Goal: Task Accomplishment & Management: Manage account settings

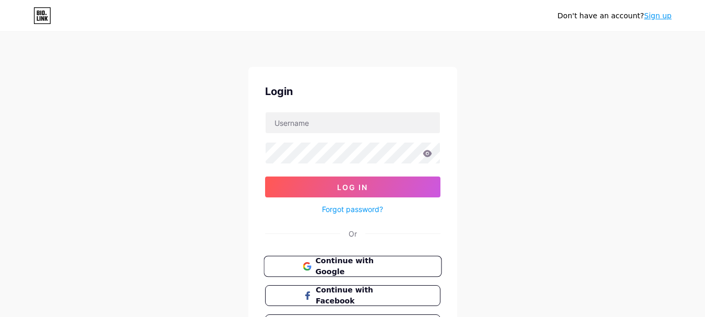
click at [370, 263] on span "Continue with Google" at bounding box center [358, 266] width 87 height 22
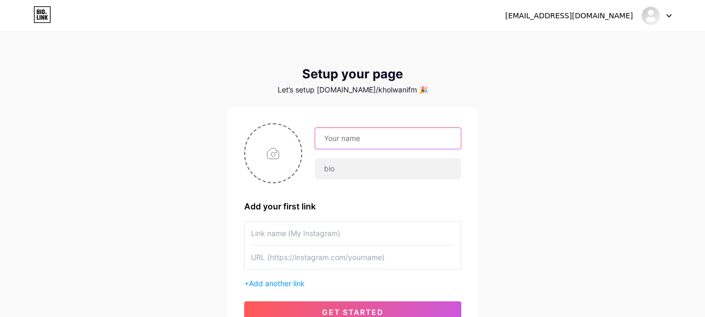
click at [362, 140] on input "text" at bounding box center [387, 138] width 145 height 21
click at [367, 139] on input "text" at bounding box center [387, 138] width 145 height 21
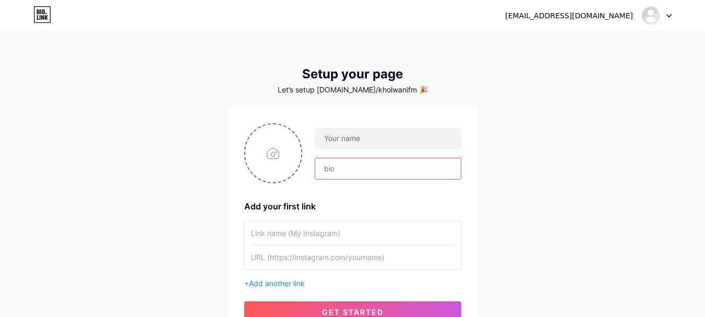
click at [333, 166] on input "text" at bounding box center [387, 168] width 145 height 21
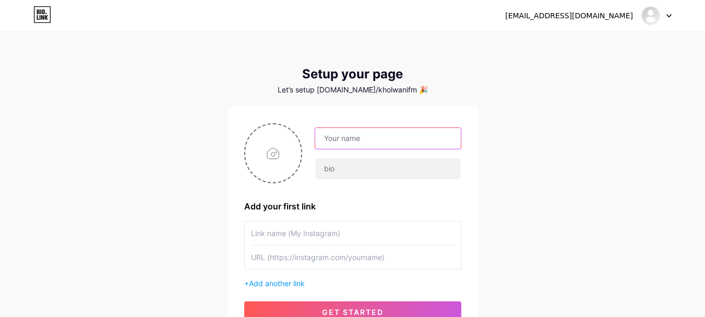
click at [346, 140] on input "text" at bounding box center [387, 138] width 145 height 21
click at [335, 139] on input "text" at bounding box center [387, 138] width 145 height 21
click at [352, 142] on input "text" at bounding box center [387, 138] width 145 height 21
type input "C"
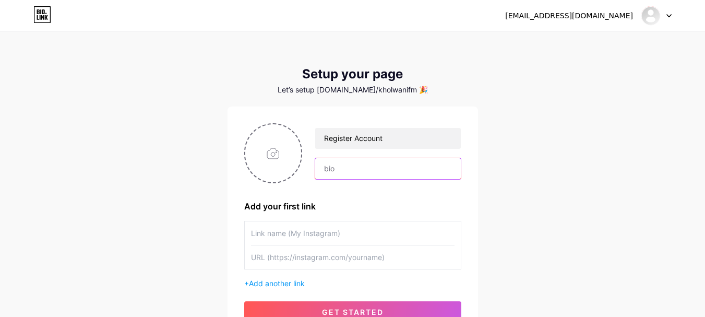
click at [352, 166] on input "text" at bounding box center [387, 168] width 145 height 21
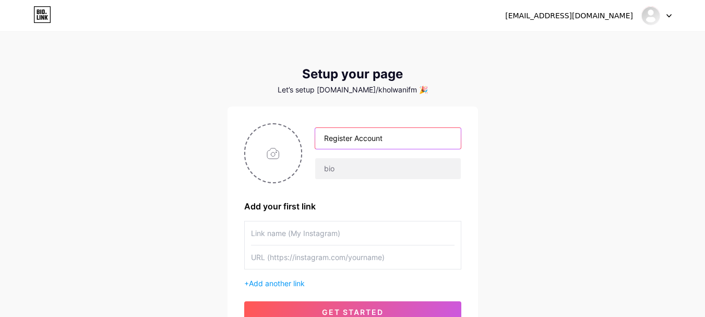
click at [386, 139] on input "Register Account" at bounding box center [387, 138] width 145 height 21
type input "Register Accounts"
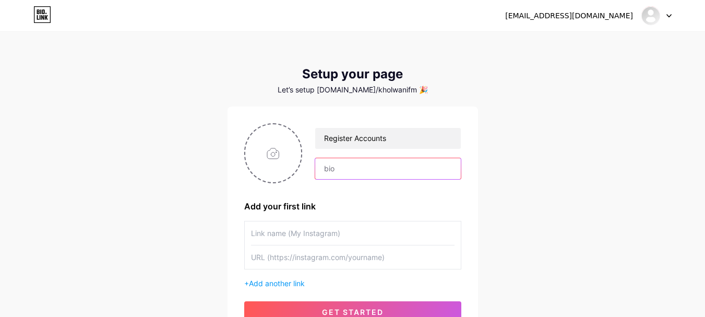
click at [358, 166] on input "text" at bounding box center [387, 168] width 145 height 21
click at [454, 168] on input "It takes 2 to 3 minutes to signup. When finished signup, for quick" at bounding box center [387, 168] width 145 height 21
drag, startPoint x: 421, startPoint y: 171, endPoint x: 336, endPoint y: 143, distance: 89.7
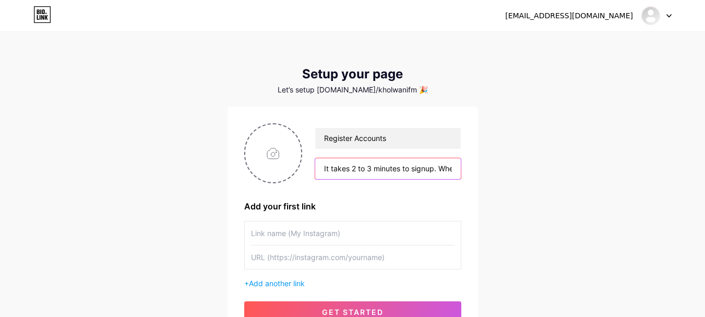
click at [313, 173] on div "Register Accounts It takes 2 to 3 minutes to signup. When finished signup, for …" at bounding box center [381, 153] width 159 height 52
click at [403, 165] on input "Book your account set up" at bounding box center [387, 168] width 145 height 21
click at [484, 155] on div "[EMAIL_ADDRESS][DOMAIN_NAME] Dashboard Logout Setup your page Let’s setup [DOMA…" at bounding box center [352, 186] width 705 height 372
click at [415, 168] on input "Book your account setup" at bounding box center [387, 168] width 145 height 21
type input "Book your account setup. It takes two minutes or so."
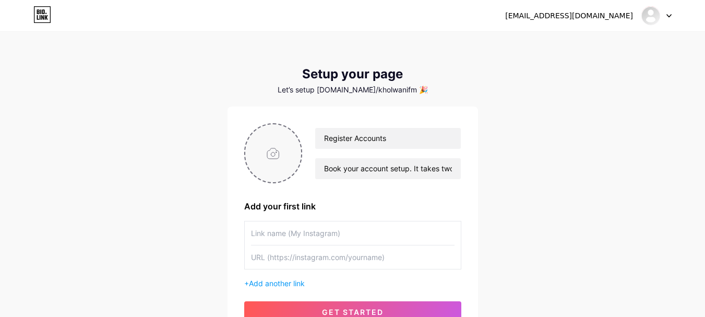
click at [280, 150] on input "file" at bounding box center [273, 153] width 56 height 58
type input "C:\fakepath\WhatsApp Image [DATE] 8.07.20 PM.jpeg"
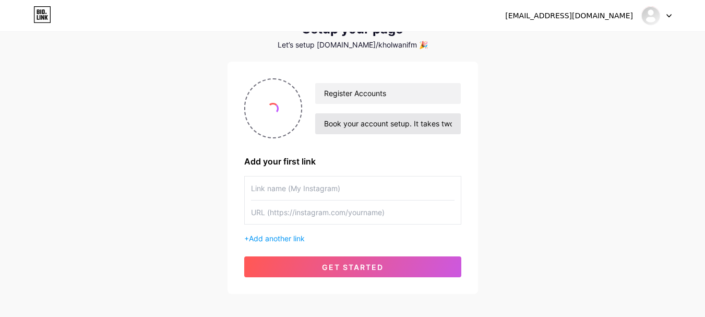
scroll to position [97, 0]
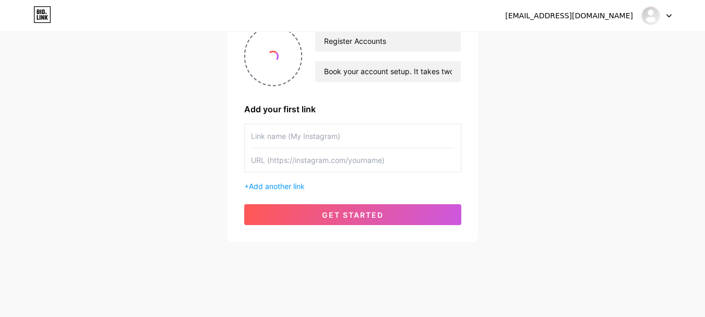
click at [300, 134] on input "text" at bounding box center [352, 135] width 203 height 23
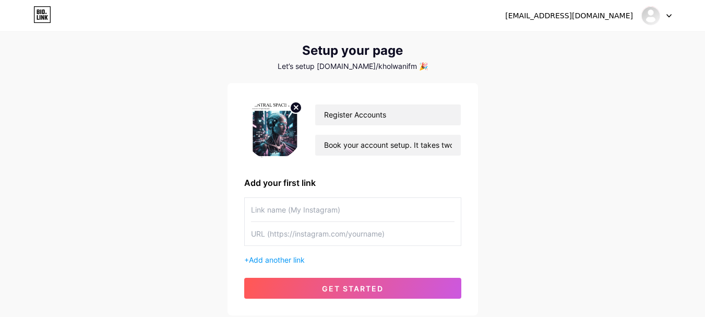
scroll to position [0, 0]
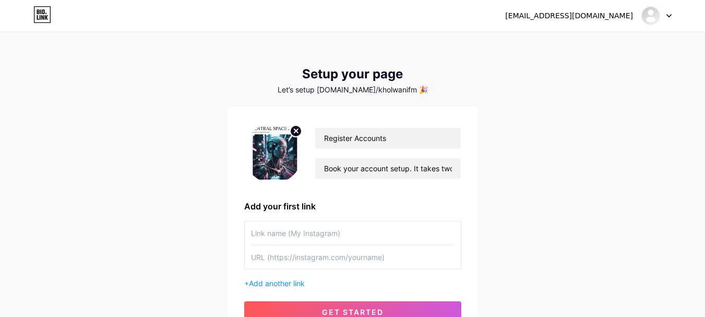
click at [278, 257] on input "text" at bounding box center [352, 256] width 203 height 23
paste input "[URL][DOMAIN_NAME]"
type input "[URL][DOMAIN_NAME]"
click at [271, 232] on input "text" at bounding box center [352, 232] width 203 height 23
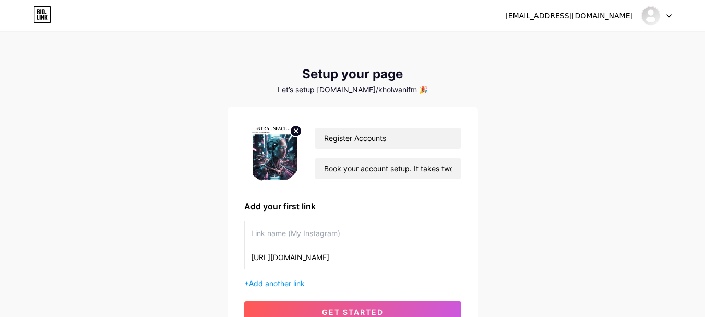
scroll to position [0, 0]
click at [278, 237] on input "text" at bounding box center [352, 232] width 203 height 23
drag, startPoint x: 295, startPoint y: 257, endPoint x: 338, endPoint y: 256, distance: 42.8
click at [338, 256] on input "[URL][DOMAIN_NAME]" at bounding box center [352, 256] width 203 height 23
click at [274, 236] on input "text" at bounding box center [352, 232] width 203 height 23
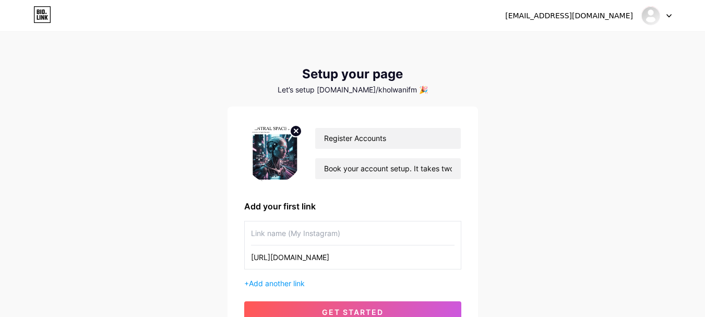
paste input "[DOMAIN_NAME]"
click at [249, 233] on div "[DOMAIN_NAME] [URL][DOMAIN_NAME]" at bounding box center [352, 245] width 217 height 49
click at [251, 233] on input "[DOMAIN_NAME]" at bounding box center [352, 232] width 203 height 23
click at [250, 233] on div "[DOMAIN_NAME] [URL][DOMAIN_NAME]" at bounding box center [352, 245] width 217 height 49
click at [251, 233] on input "[DOMAIN_NAME]" at bounding box center [352, 232] width 203 height 23
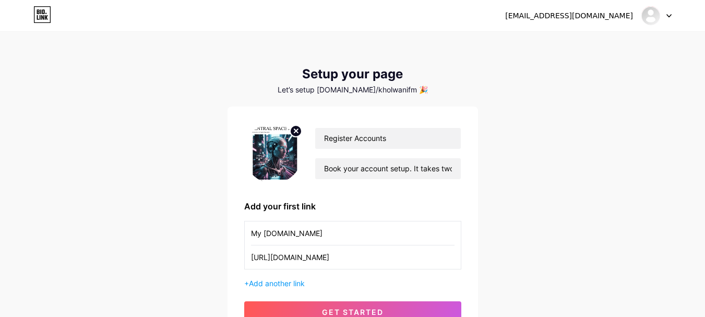
click at [313, 233] on input "My [DOMAIN_NAME]" at bounding box center [352, 232] width 203 height 23
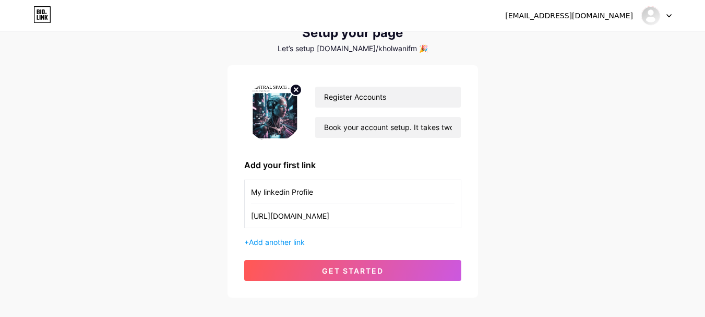
scroll to position [97, 0]
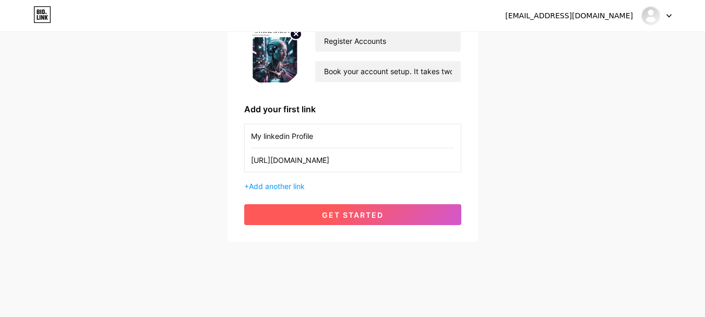
type input "My linkedin Profile"
click at [338, 212] on span "get started" at bounding box center [353, 214] width 62 height 9
click at [349, 211] on span "get started" at bounding box center [353, 214] width 62 height 9
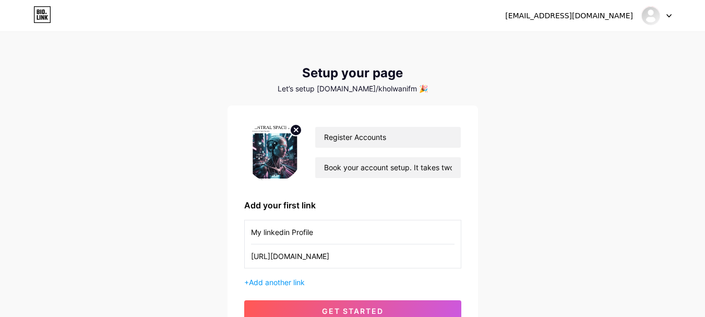
scroll to position [0, 0]
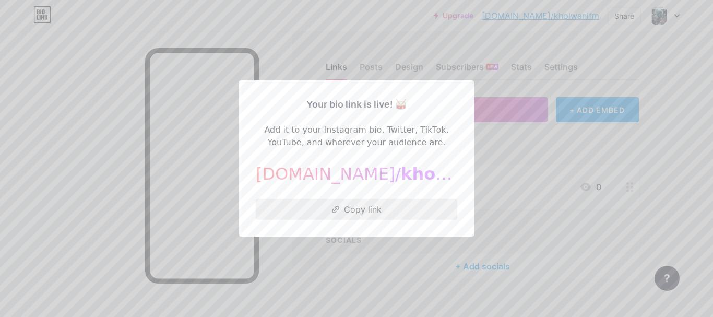
click at [362, 209] on button "Copy link" at bounding box center [356, 209] width 201 height 21
click at [658, 71] on div at bounding box center [356, 158] width 713 height 317
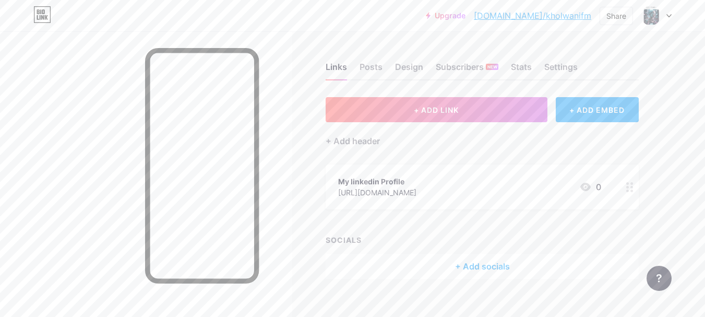
click at [475, 264] on div "+ Add socials" at bounding box center [482, 266] width 313 height 25
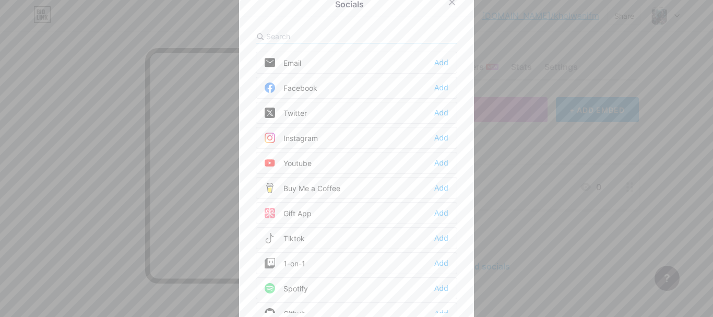
click at [326, 168] on div "Youtube Add" at bounding box center [356, 163] width 201 height 22
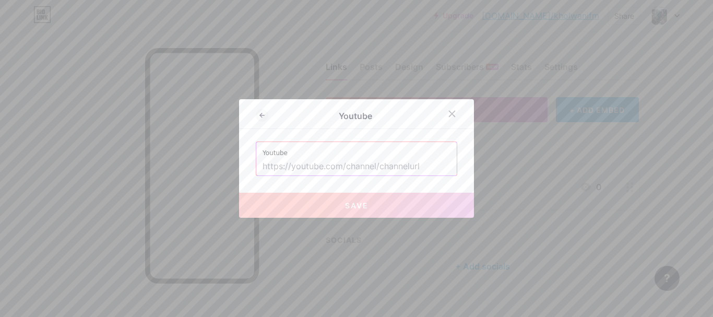
drag, startPoint x: 423, startPoint y: 162, endPoint x: 208, endPoint y: 162, distance: 214.9
click at [208, 162] on div "Youtube Youtube Save" at bounding box center [356, 158] width 713 height 317
paste input "[URL][DOMAIN_NAME]"
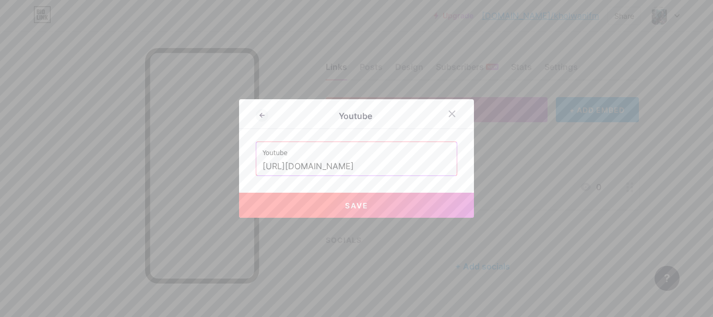
type input "[URL][DOMAIN_NAME]"
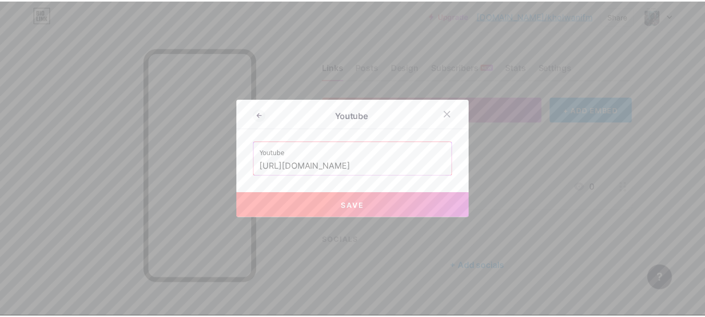
scroll to position [0, 0]
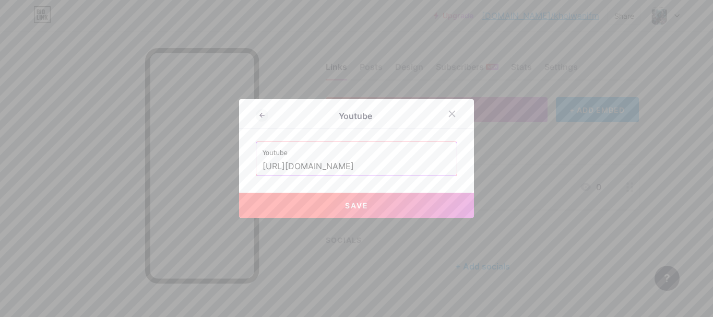
click at [351, 205] on span "Save" at bounding box center [356, 205] width 23 height 9
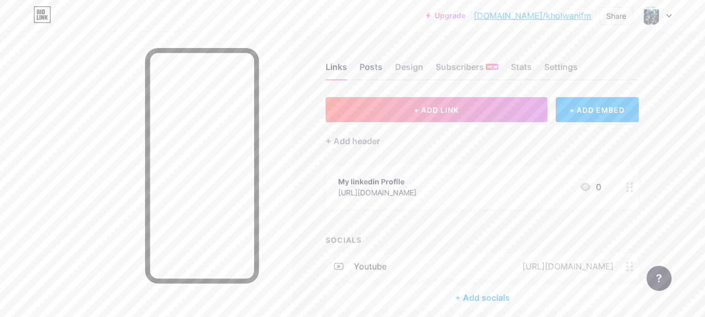
click at [365, 64] on div "Posts" at bounding box center [370, 70] width 23 height 19
click at [405, 69] on div "Design" at bounding box center [409, 70] width 28 height 19
click at [451, 67] on div "Subscribers NEW" at bounding box center [467, 70] width 63 height 19
click at [516, 63] on div "Stats" at bounding box center [521, 70] width 21 height 19
click at [567, 61] on div "Settings" at bounding box center [560, 70] width 33 height 19
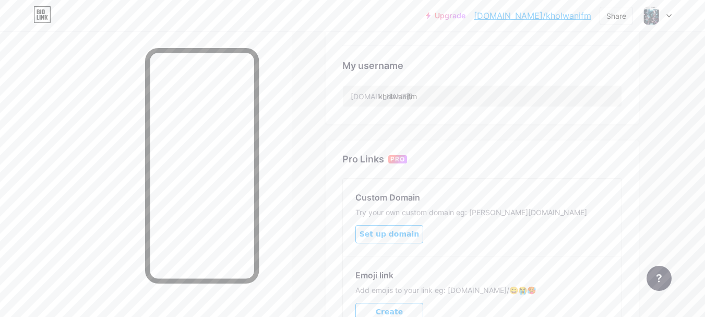
scroll to position [343, 0]
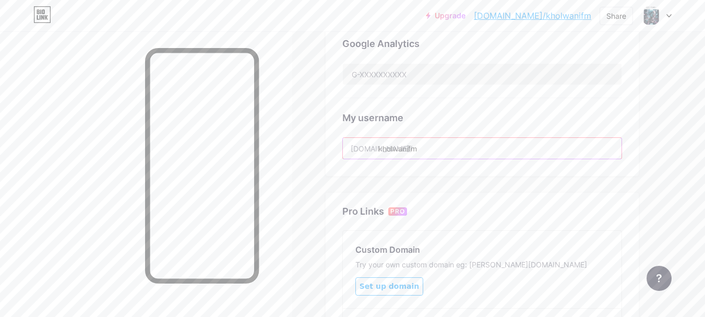
drag, startPoint x: 426, startPoint y: 146, endPoint x: 379, endPoint y: 152, distance: 47.4
click at [379, 152] on input "kholwanifm" at bounding box center [482, 148] width 279 height 21
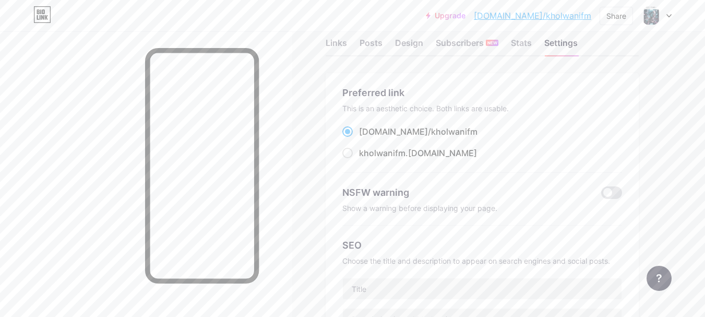
scroll to position [0, 0]
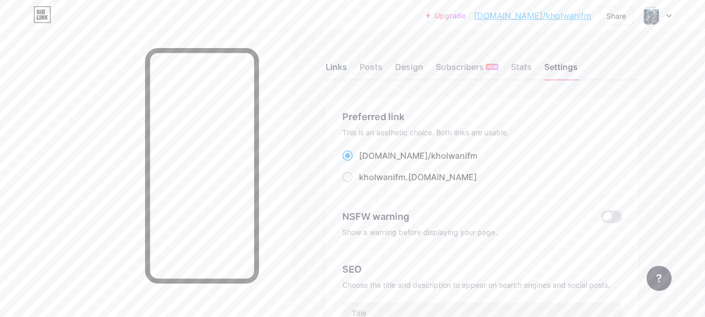
click at [338, 65] on div "Links" at bounding box center [336, 70] width 21 height 19
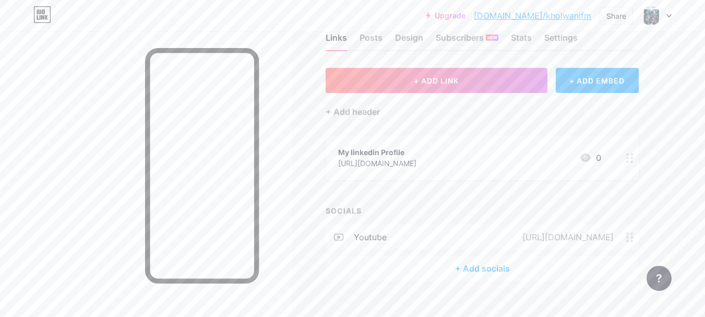
scroll to position [45, 0]
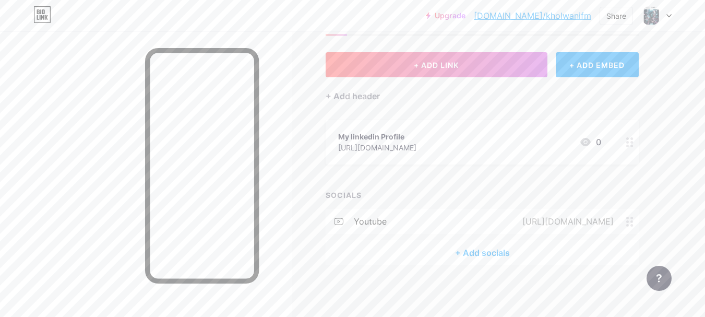
click at [501, 190] on div "SOCIALS" at bounding box center [482, 194] width 313 height 11
click at [477, 251] on div "+ Add socials" at bounding box center [482, 252] width 313 height 25
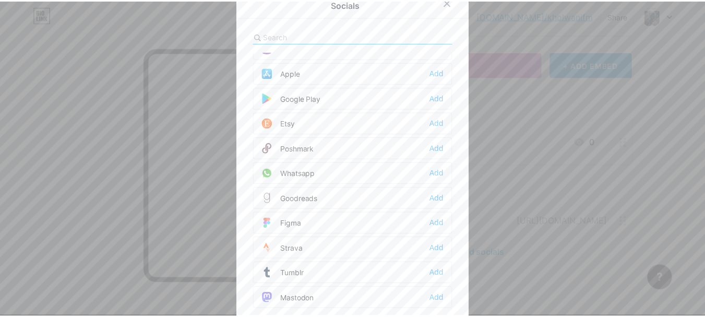
scroll to position [941, 0]
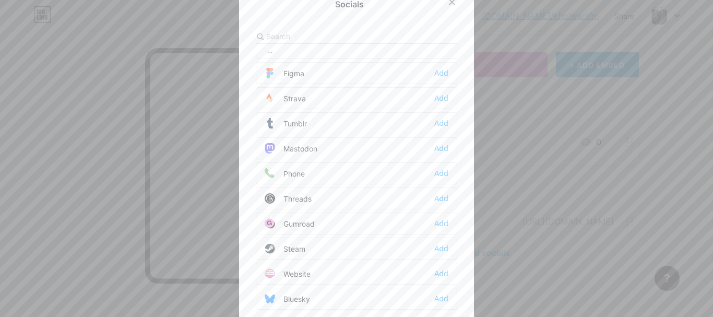
click at [565, 214] on div at bounding box center [356, 158] width 713 height 317
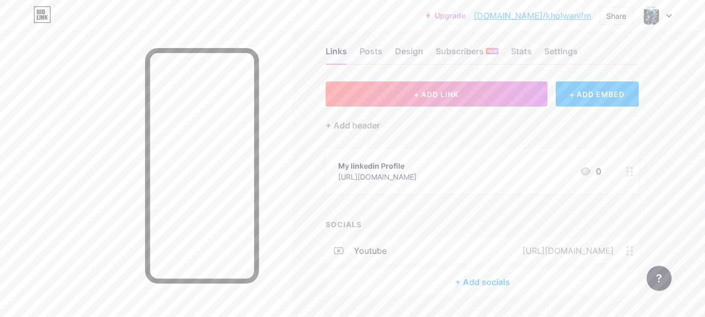
scroll to position [0, 0]
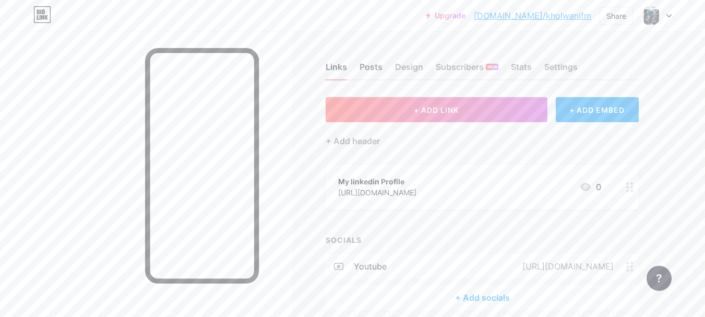
click at [371, 61] on div "Posts" at bounding box center [370, 70] width 23 height 19
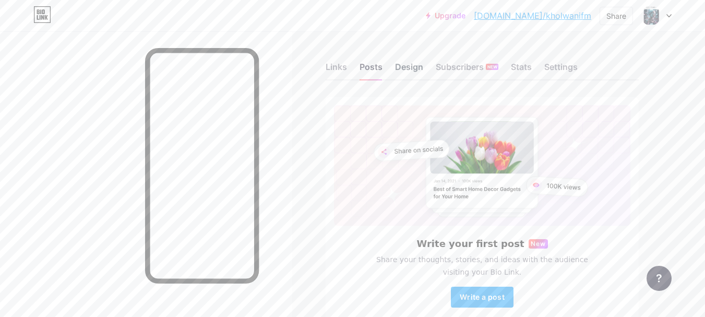
click at [411, 64] on div "Design" at bounding box center [409, 70] width 28 height 19
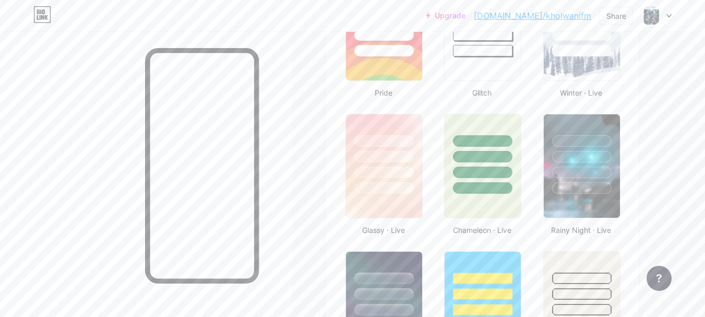
scroll to position [469, 0]
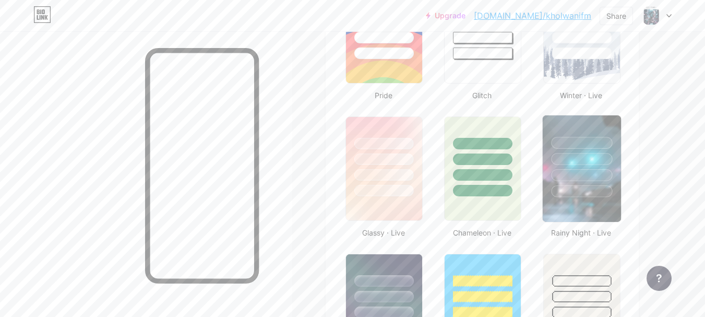
click at [596, 186] on div at bounding box center [581, 191] width 61 height 12
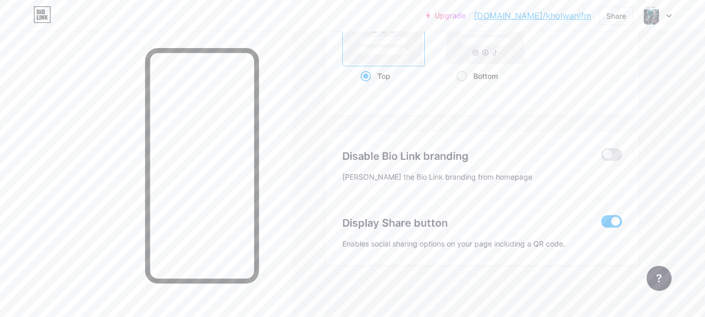
scroll to position [1455, 0]
click at [611, 148] on span at bounding box center [611, 154] width 21 height 13
click at [601, 156] on input "checkbox" at bounding box center [601, 156] width 0 height 0
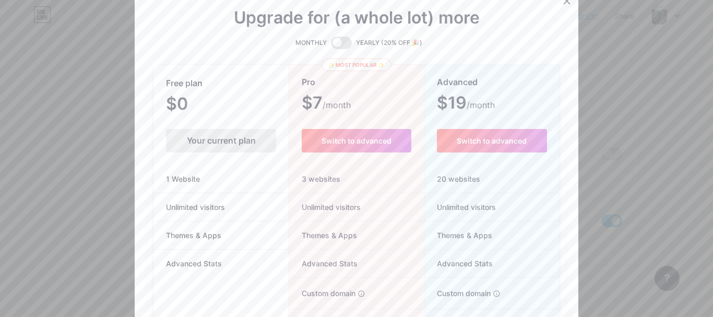
click at [562, 3] on icon at bounding box center [566, 1] width 8 height 8
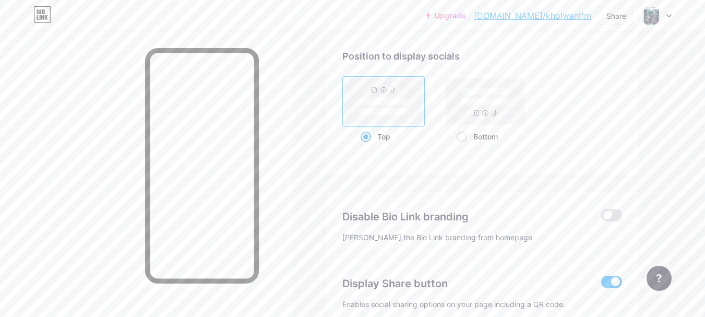
scroll to position [1299, 0]
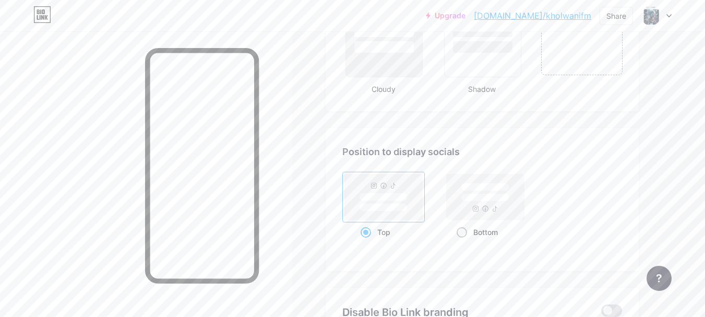
click at [461, 228] on span at bounding box center [461, 232] width 10 height 10
click at [461, 242] on input "Bottom" at bounding box center [459, 245] width 7 height 7
radio input "true"
click at [573, 195] on div "Top Bottom" at bounding box center [482, 206] width 280 height 70
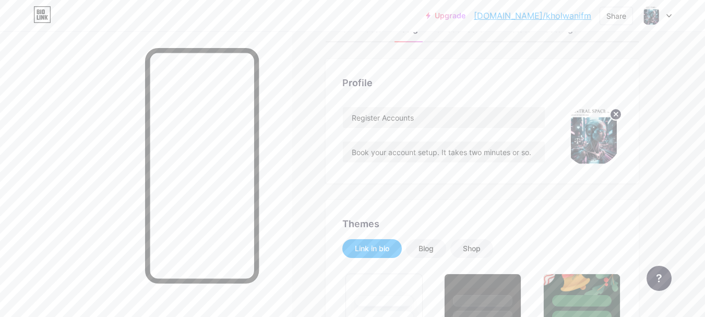
scroll to position [0, 0]
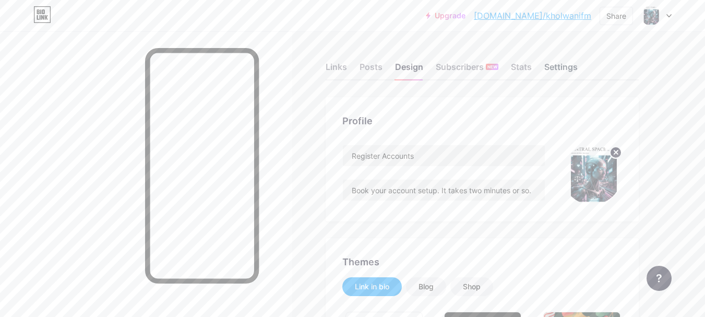
click at [558, 68] on div "Settings" at bounding box center [560, 70] width 33 height 19
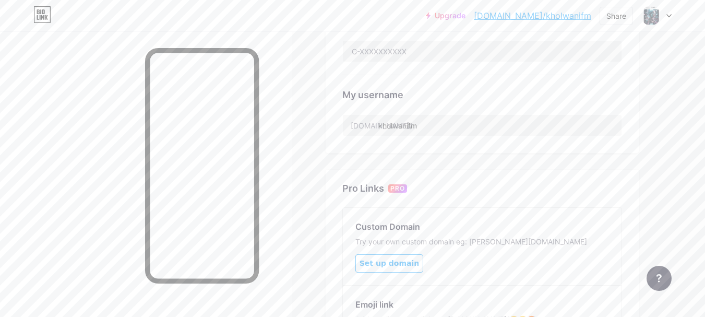
scroll to position [313, 0]
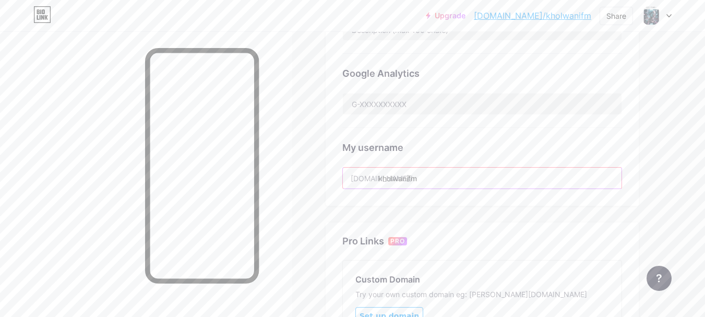
drag, startPoint x: 417, startPoint y: 174, endPoint x: 378, endPoint y: 183, distance: 40.5
click at [378, 183] on input "kholwanifm" at bounding box center [482, 177] width 279 height 21
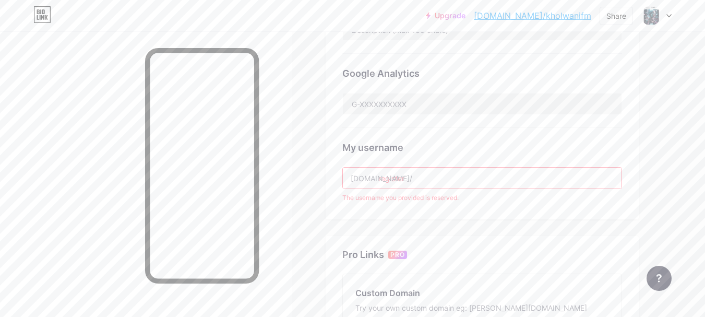
click at [410, 175] on input "register" at bounding box center [482, 177] width 279 height 21
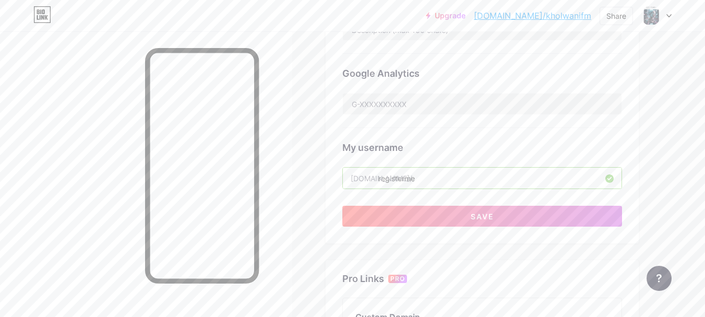
click at [404, 180] on input "registerme" at bounding box center [482, 177] width 279 height 21
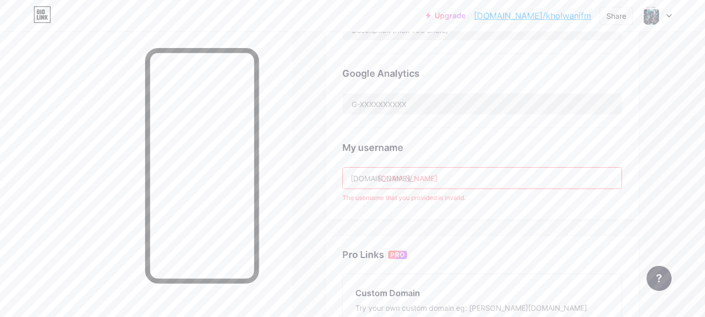
click at [406, 180] on input "[DOMAIN_NAME]" at bounding box center [482, 177] width 279 height 21
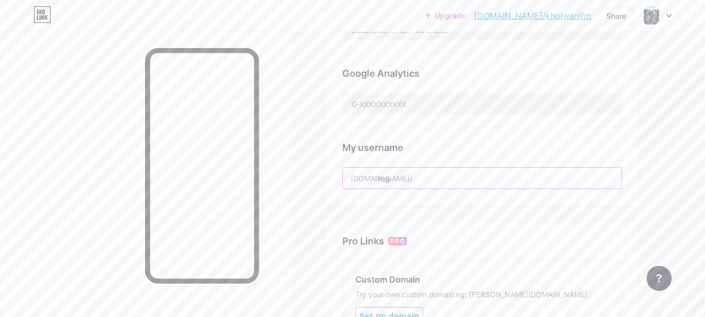
type input "reg"
click at [585, 135] on div "My username [DOMAIN_NAME]/ reg" at bounding box center [482, 158] width 280 height 61
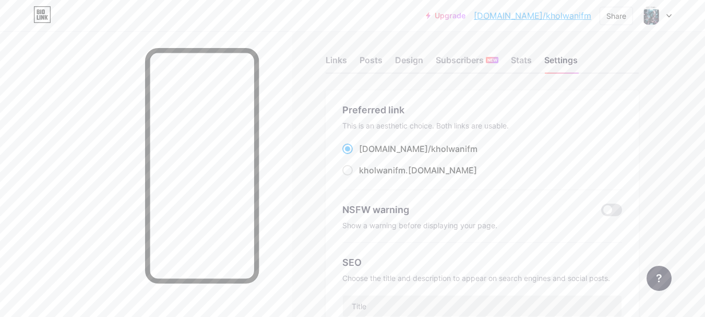
scroll to position [0, 0]
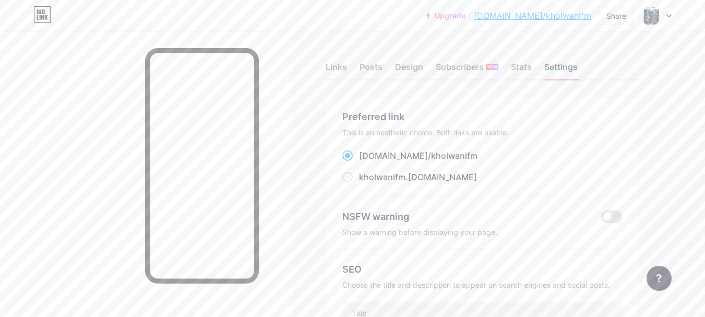
click at [551, 67] on div "Settings" at bounding box center [560, 70] width 33 height 19
click at [528, 69] on div "Stats" at bounding box center [521, 70] width 21 height 19
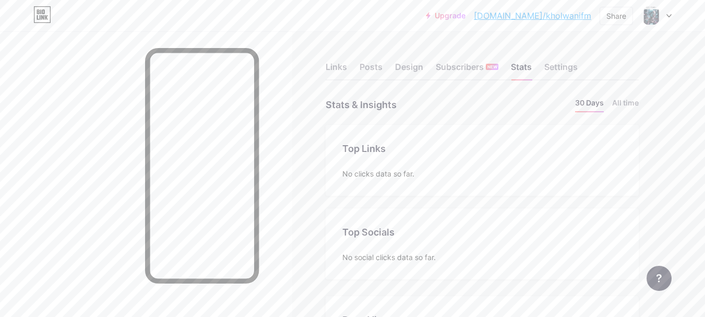
scroll to position [317, 705]
click at [337, 65] on div "Links" at bounding box center [336, 70] width 21 height 19
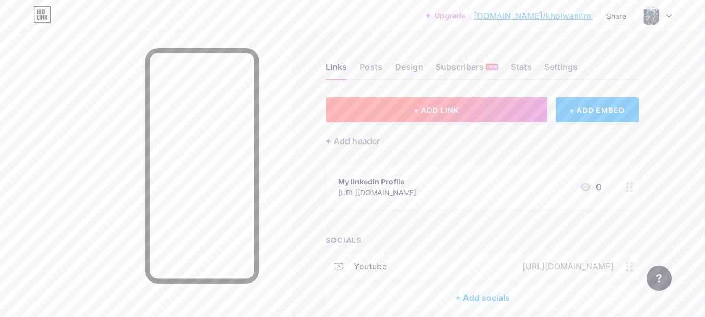
click at [463, 111] on button "+ ADD LINK" at bounding box center [437, 109] width 222 height 25
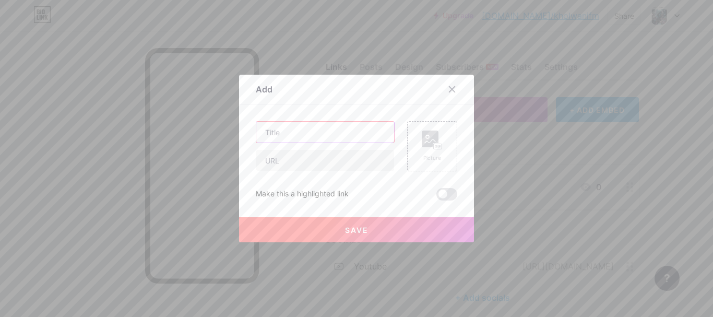
drag, startPoint x: 309, startPoint y: 132, endPoint x: 225, endPoint y: 132, distance: 83.5
click at [226, 132] on div "Add Content YouTube Play YouTube video without leaving your page. ADD Vimeo Pla…" at bounding box center [356, 158] width 713 height 317
click at [286, 136] on input "text" at bounding box center [325, 132] width 138 height 21
click at [449, 87] on icon at bounding box center [452, 90] width 6 height 6
